Goal: Task Accomplishment & Management: Manage account settings

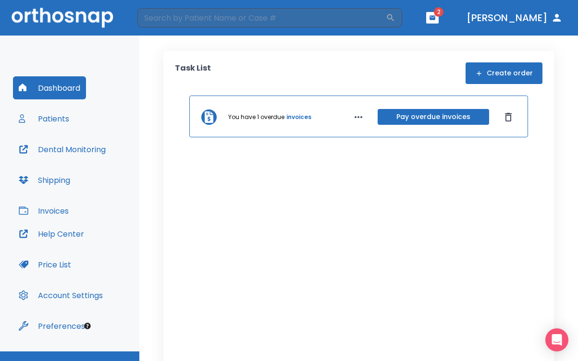
click at [434, 115] on button "Pay overdue invoices" at bounding box center [434, 117] width 112 height 16
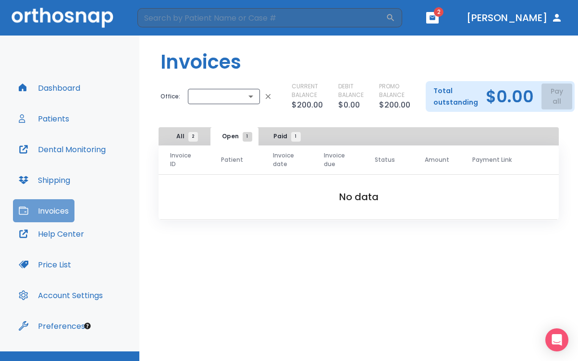
click at [51, 210] on button "Invoices" at bounding box center [44, 210] width 62 height 23
click at [187, 135] on span "All 2" at bounding box center [184, 136] width 17 height 9
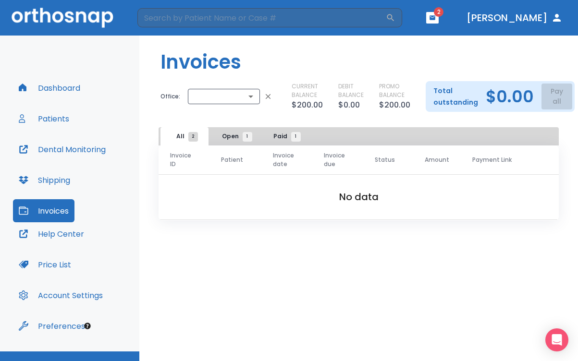
click at [179, 135] on span "All 2" at bounding box center [184, 136] width 17 height 9
click at [225, 133] on span "Open 1" at bounding box center [234, 136] width 25 height 9
click at [280, 137] on span "Paid 1" at bounding box center [285, 136] width 23 height 9
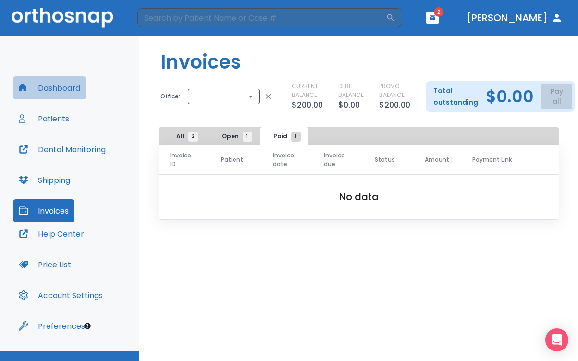
click at [60, 89] on button "Dashboard" at bounding box center [49, 87] width 73 height 23
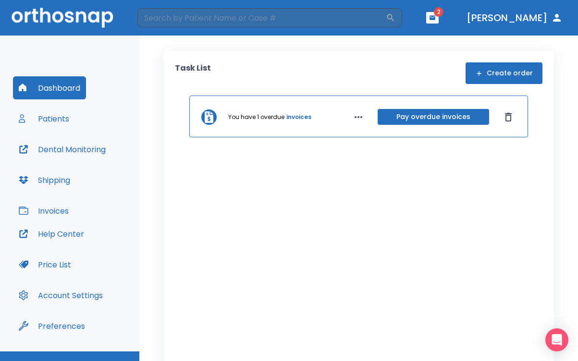
click at [291, 113] on link "invoices" at bounding box center [299, 117] width 25 height 9
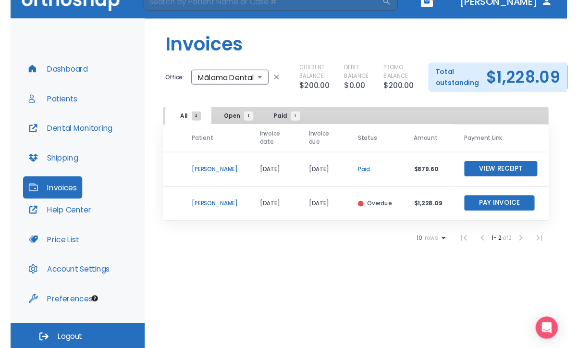
scroll to position [0, 39]
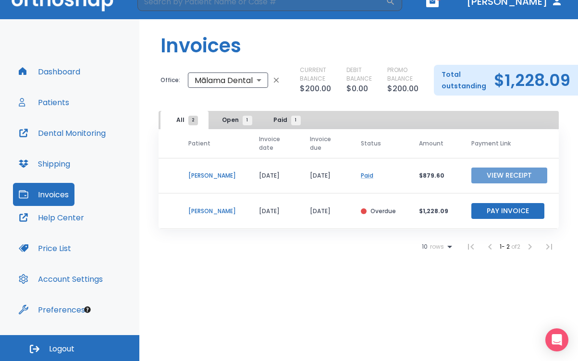
click at [509, 174] on button "View Receipt" at bounding box center [510, 176] width 76 height 16
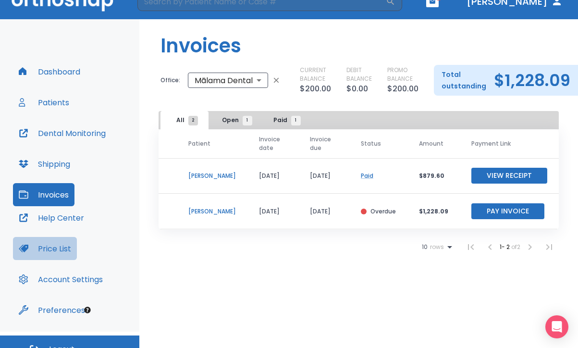
click at [52, 244] on button "Price List" at bounding box center [45, 248] width 64 height 23
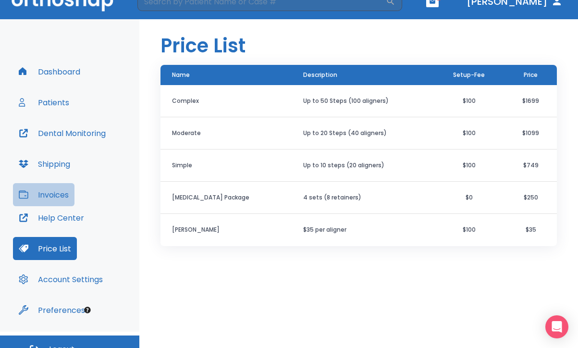
click at [52, 199] on button "Invoices" at bounding box center [44, 194] width 62 height 23
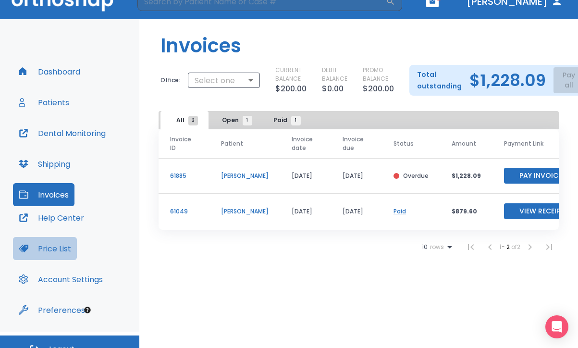
click at [52, 249] on button "Price List" at bounding box center [45, 248] width 64 height 23
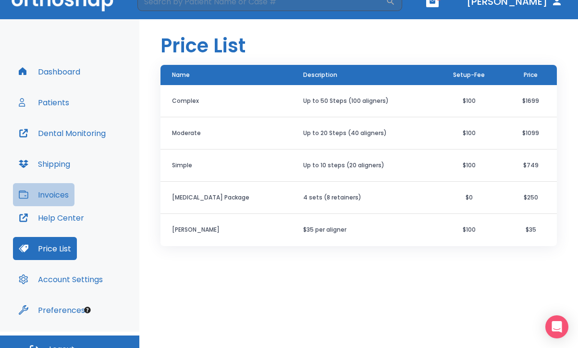
click at [56, 195] on button "Invoices" at bounding box center [44, 194] width 62 height 23
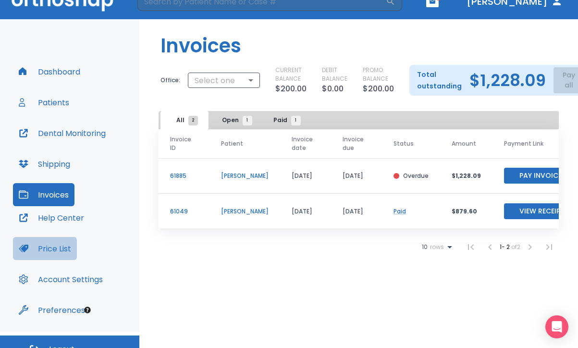
click at [63, 246] on button "Price List" at bounding box center [45, 248] width 64 height 23
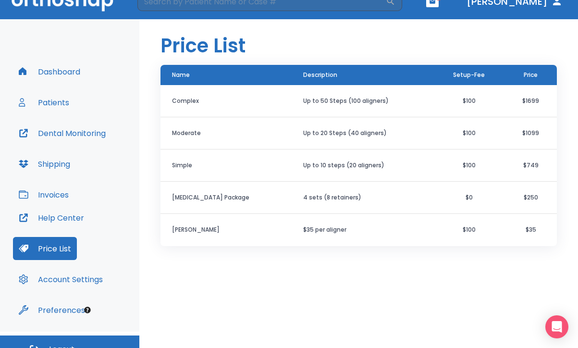
click at [40, 196] on button "Invoices" at bounding box center [44, 194] width 62 height 23
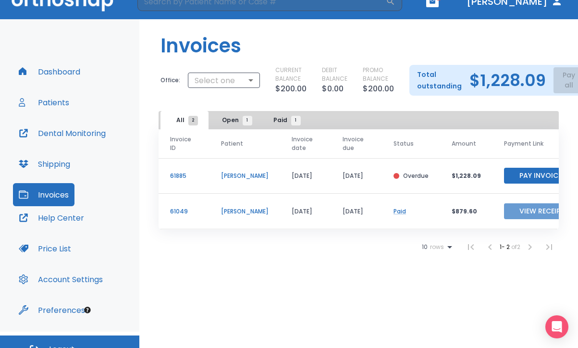
click at [532, 210] on button "View Receipt" at bounding box center [542, 211] width 76 height 16
click at [181, 175] on p "61885" at bounding box center [184, 176] width 28 height 9
click at [235, 176] on p "[PERSON_NAME]" at bounding box center [245, 176] width 48 height 9
click at [248, 175] on p "[PERSON_NAME]" at bounding box center [245, 176] width 48 height 9
click at [181, 176] on p "61885" at bounding box center [184, 176] width 28 height 9
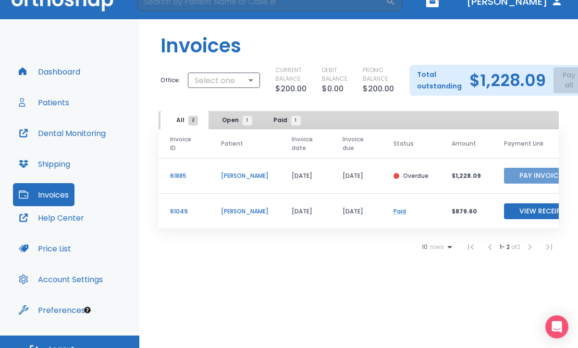
click at [536, 177] on button "Pay Invoice" at bounding box center [540, 176] width 73 height 16
